Goal: Transaction & Acquisition: Purchase product/service

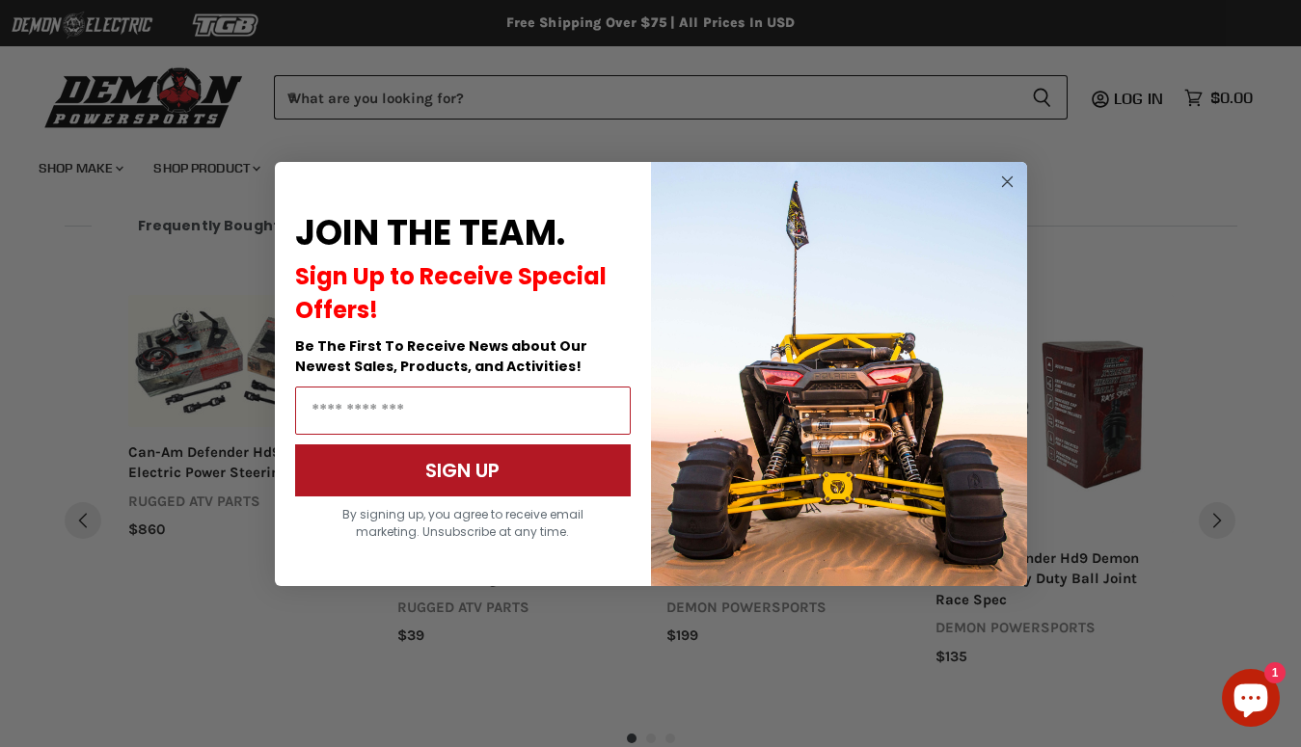
scroll to position [1157, 0]
